Goal: Check status

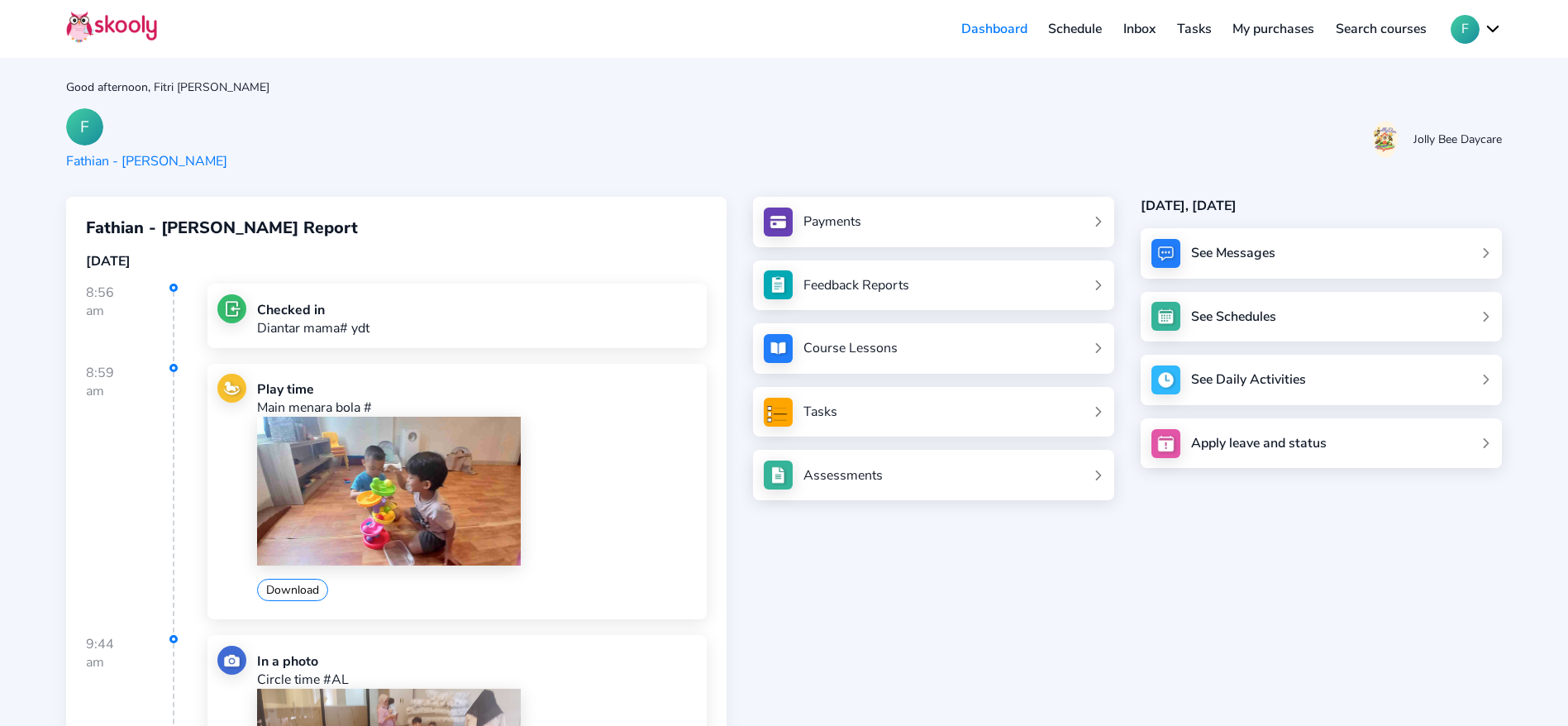
click at [432, 111] on div "F Fathian - [PERSON_NAME]" at bounding box center [784, 139] width 1436 height 62
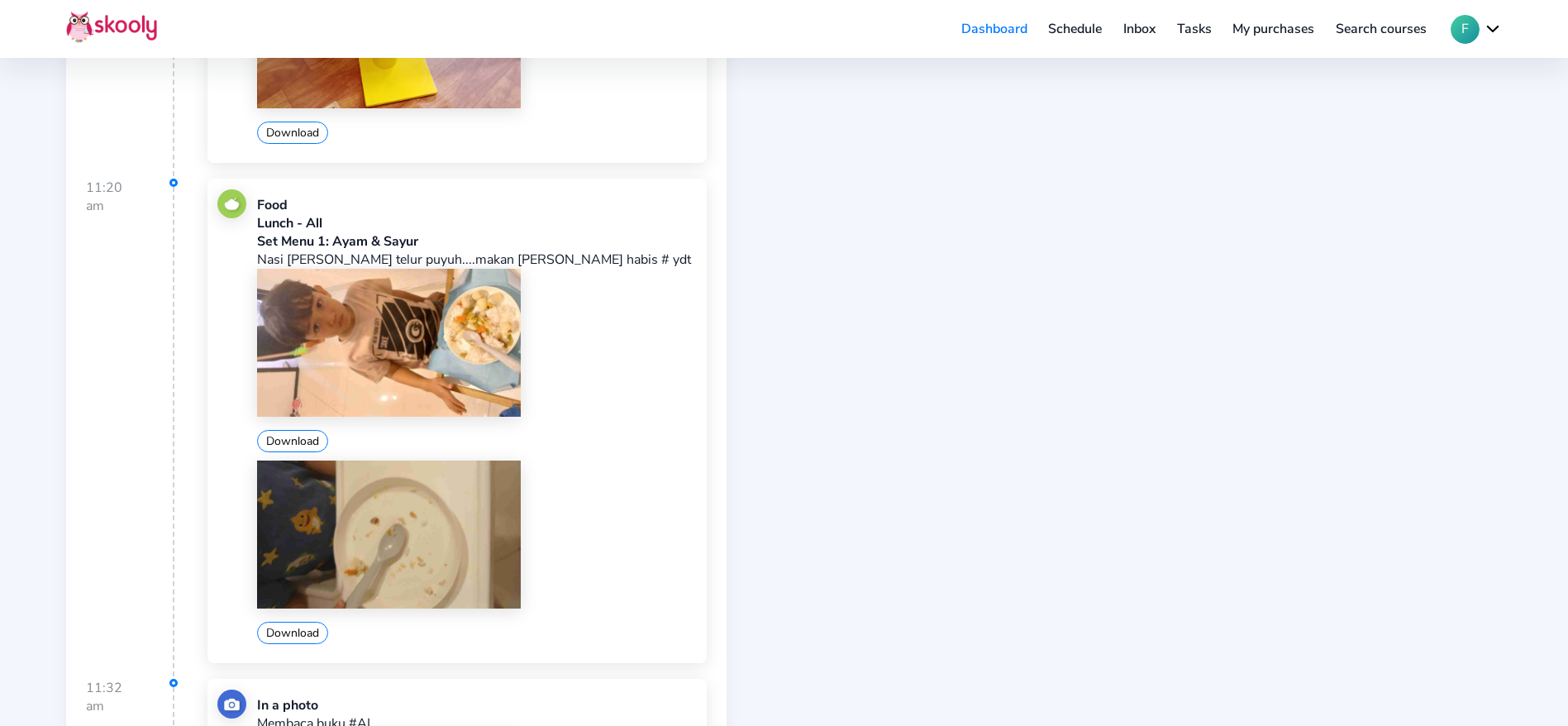
scroll to position [2828, 0]
click at [451, 370] on img at bounding box center [389, 344] width 263 height 148
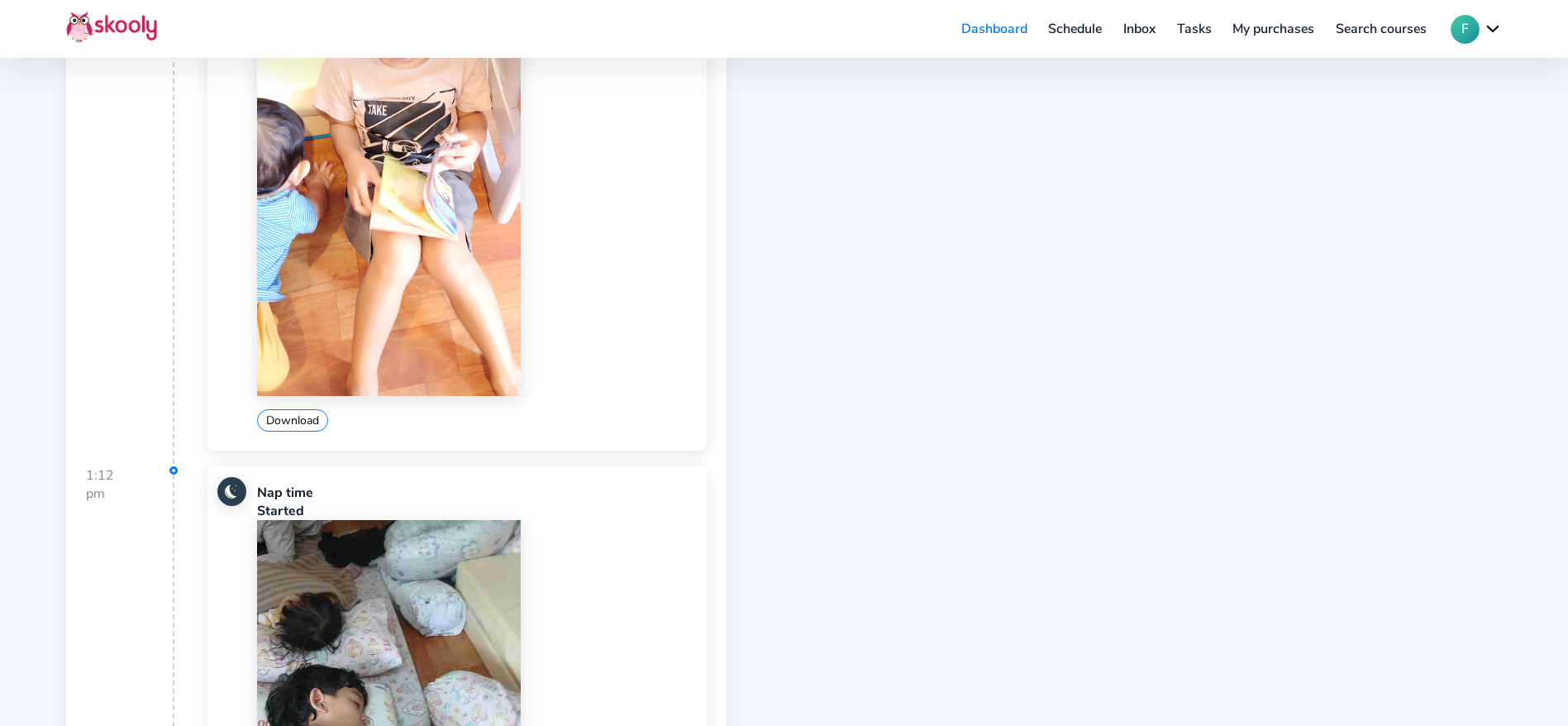
scroll to position [3641, 0]
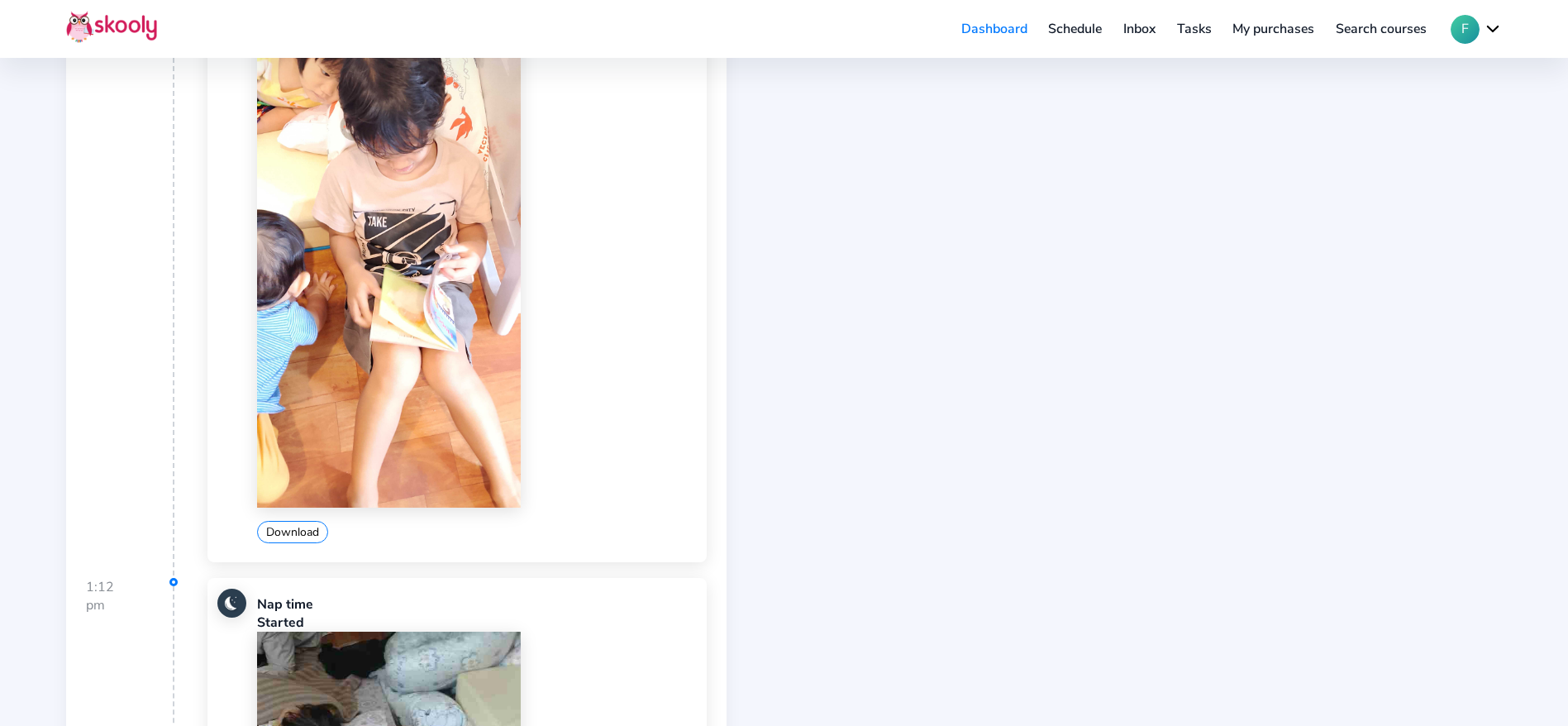
click at [452, 388] on img at bounding box center [389, 215] width 263 height 586
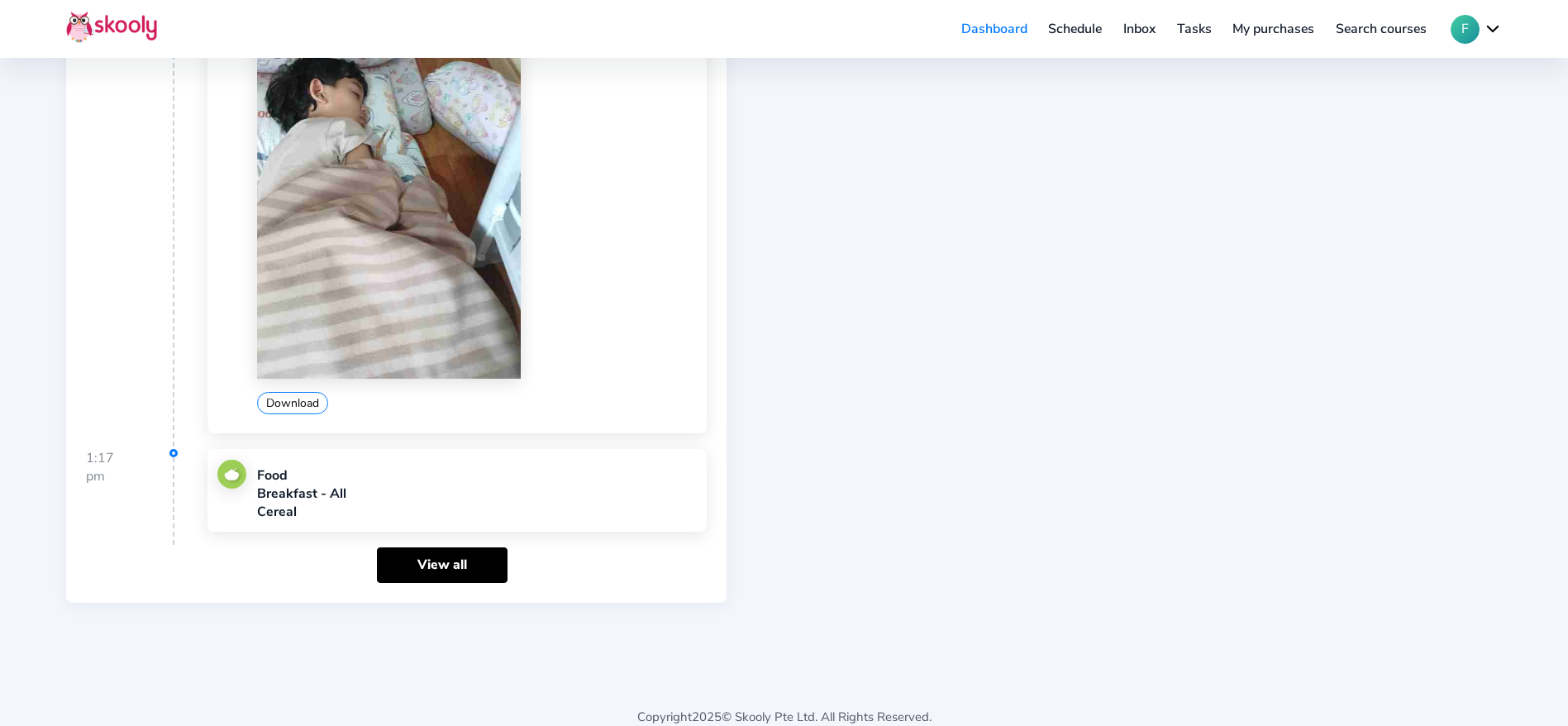
scroll to position [4387, 0]
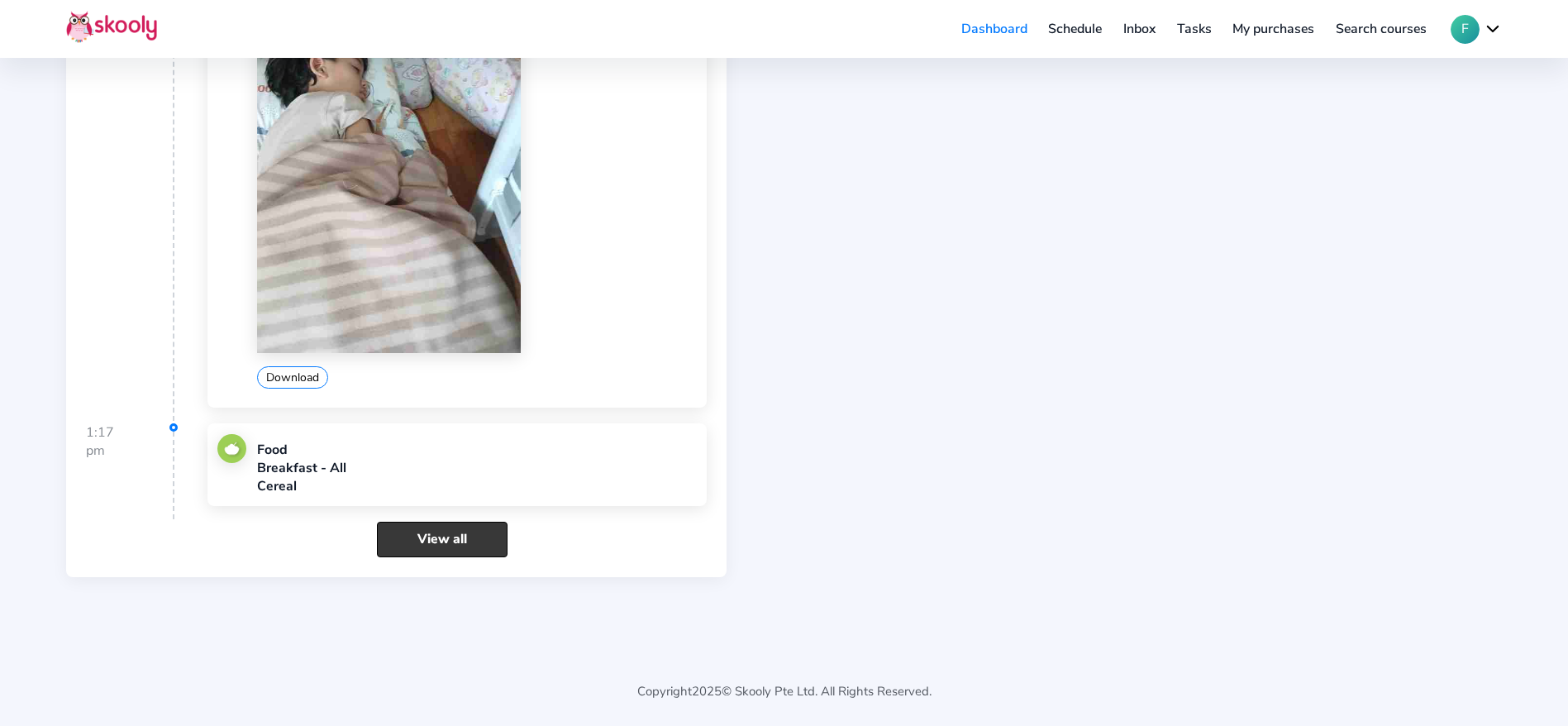
click at [427, 552] on link "View all" at bounding box center [442, 539] width 130 height 36
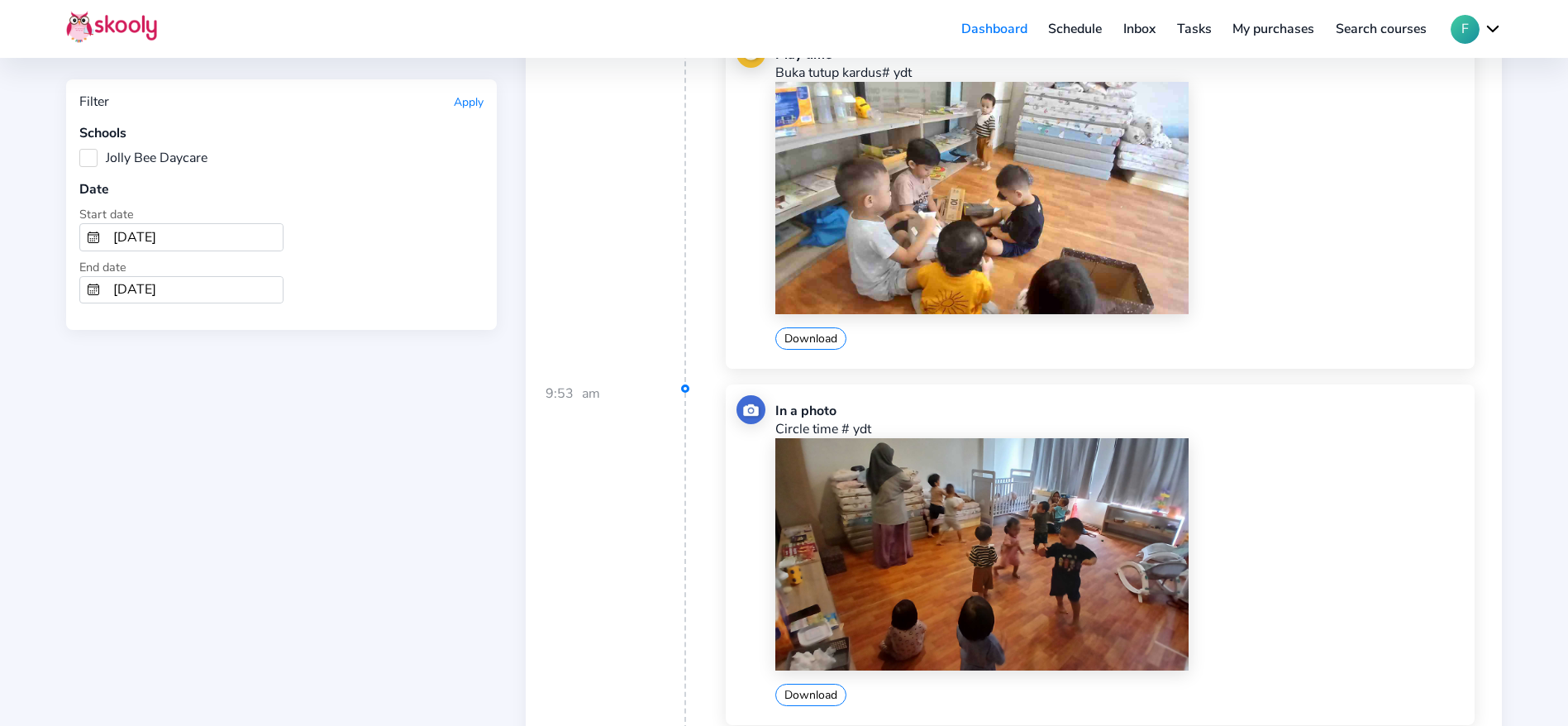
scroll to position [6311, 0]
